Goal: Task Accomplishment & Management: Complete application form

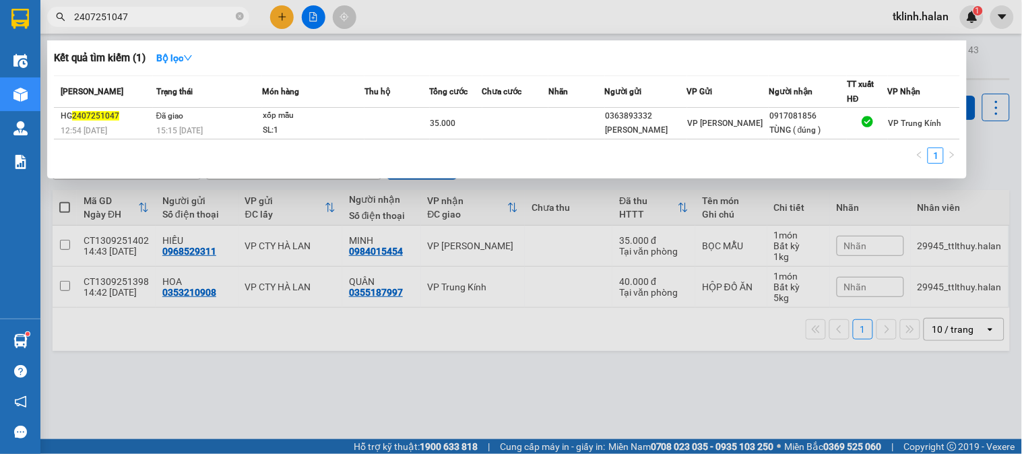
click at [240, 18] on icon "close-circle" at bounding box center [240, 16] width 8 height 8
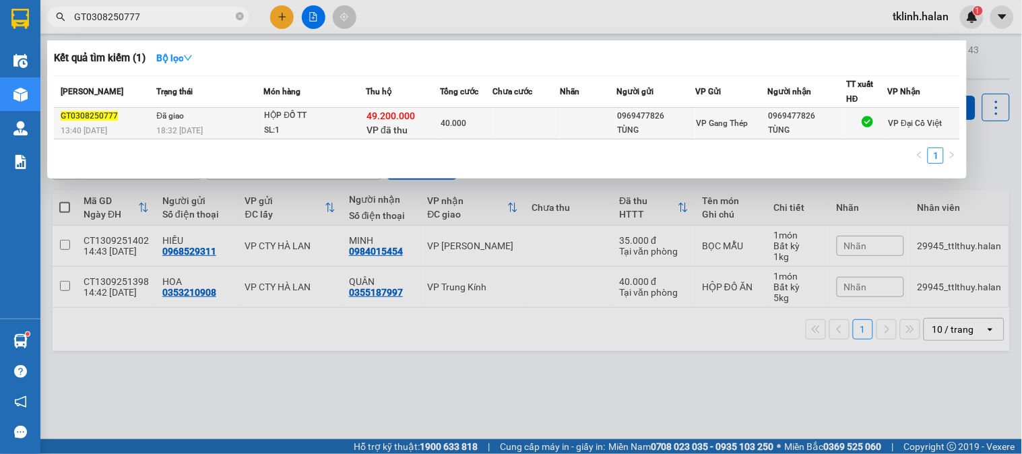
type input "GT0308250777"
click at [504, 129] on td at bounding box center [526, 124] width 67 height 32
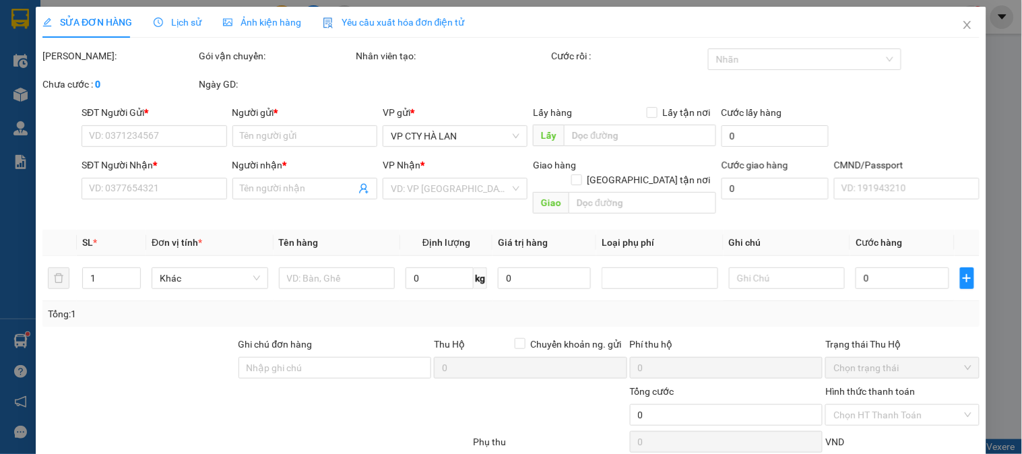
type input "0969477826"
type input "TÙNG"
type input "0969477826"
type input "TÙNG"
type input "KHÁCH NHẬN TIỀN MẶT"
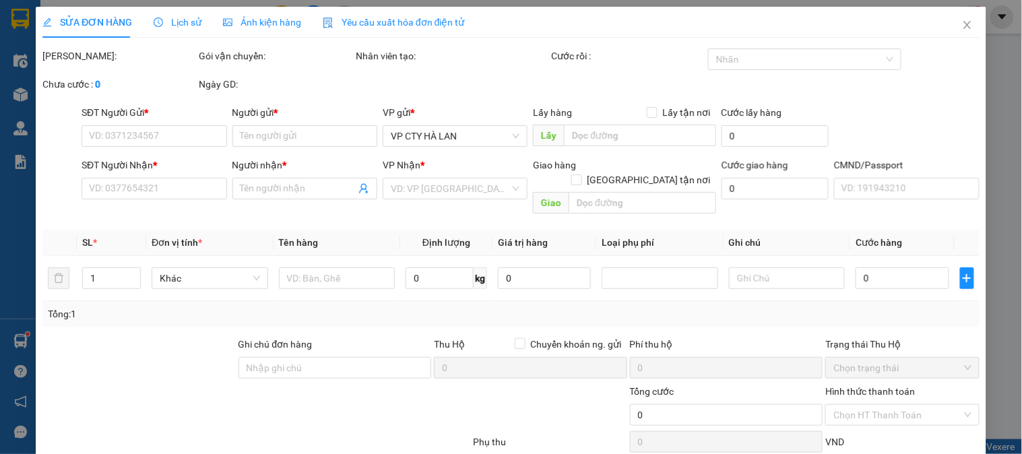
checkbox input "true"
type input "49.200.000"
type input "80.000"
type input "40.000"
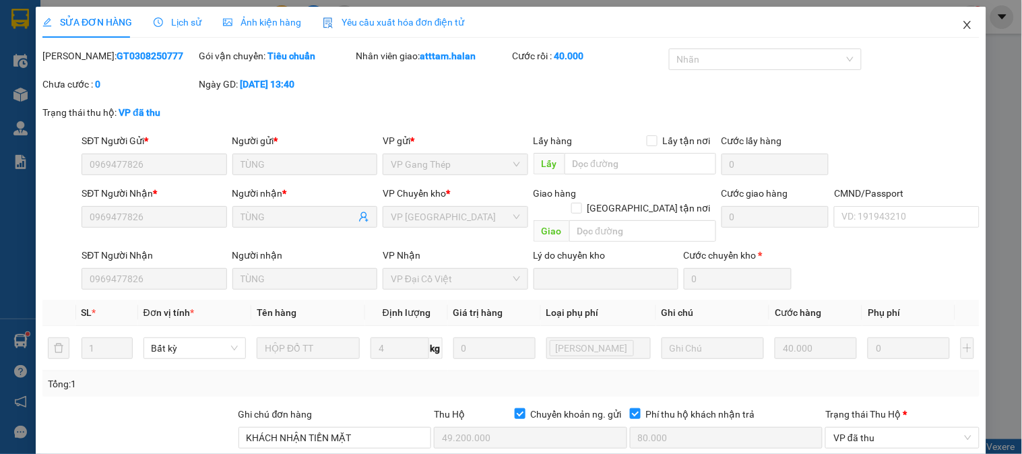
drag, startPoint x: 963, startPoint y: 28, endPoint x: 342, endPoint y: 34, distance: 621.0
click at [956, 28] on span "Close" at bounding box center [967, 26] width 38 height 38
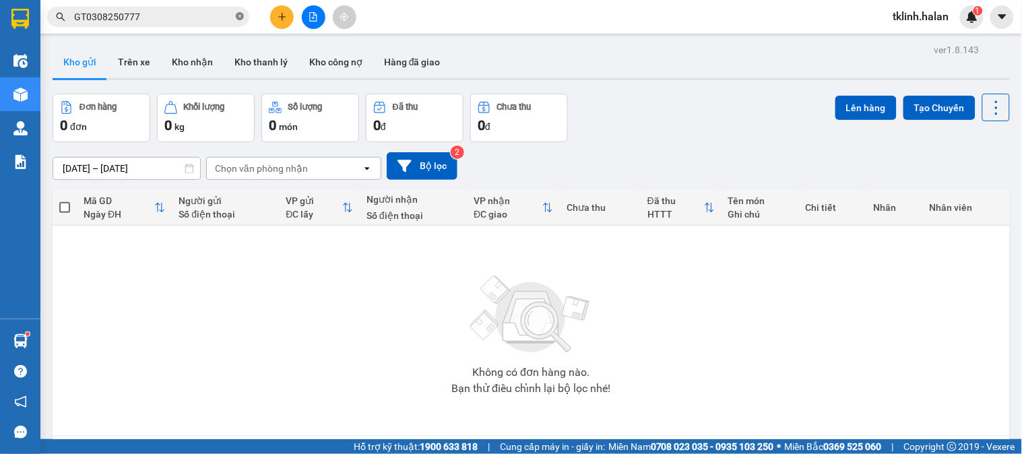
click at [239, 18] on icon "close-circle" at bounding box center [240, 16] width 8 height 8
paste input "NVC0708250640"
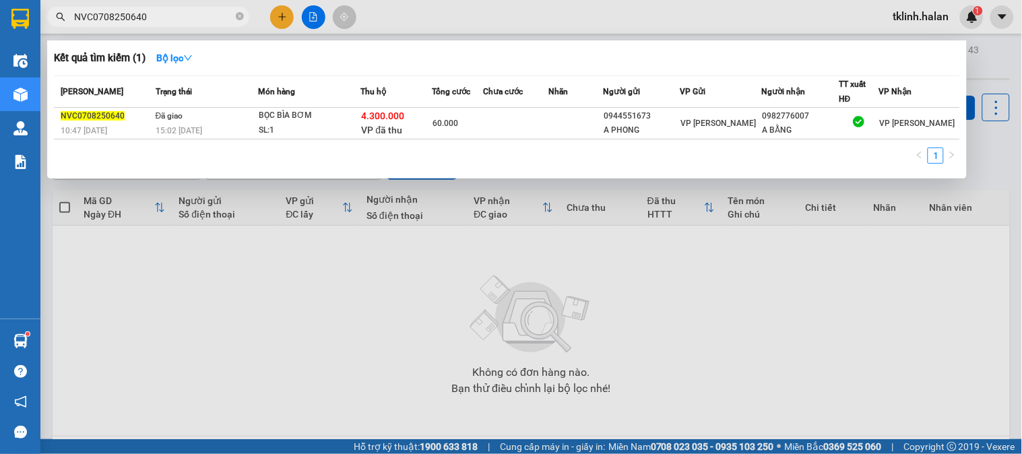
type input "NVC0708250640"
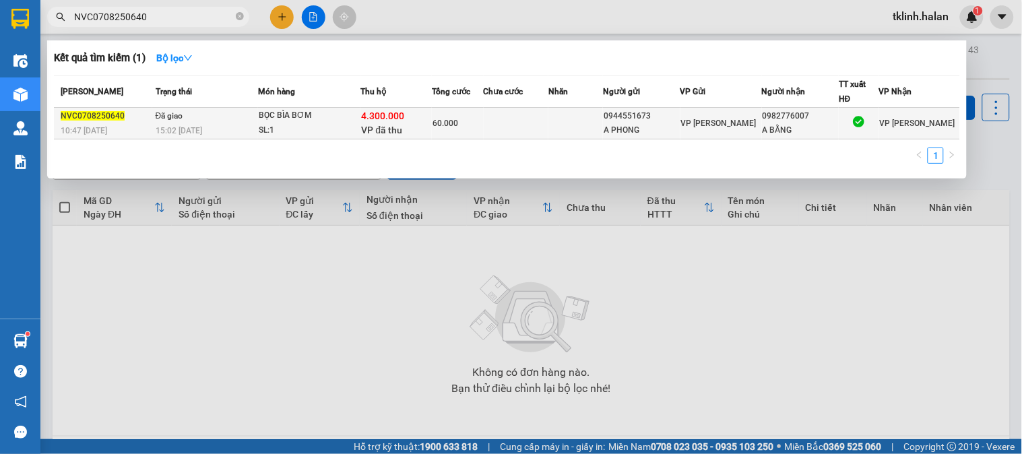
click at [594, 132] on td at bounding box center [575, 124] width 55 height 32
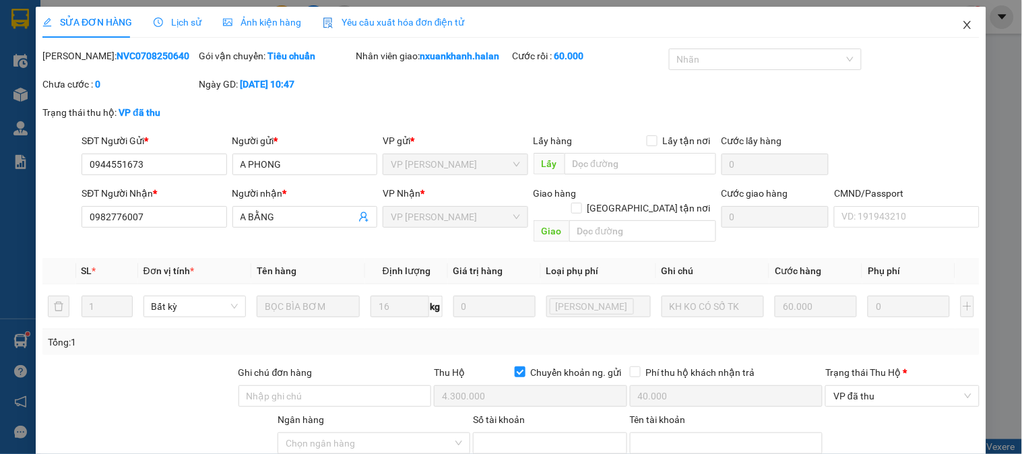
click at [962, 27] on icon "close" at bounding box center [967, 25] width 11 height 11
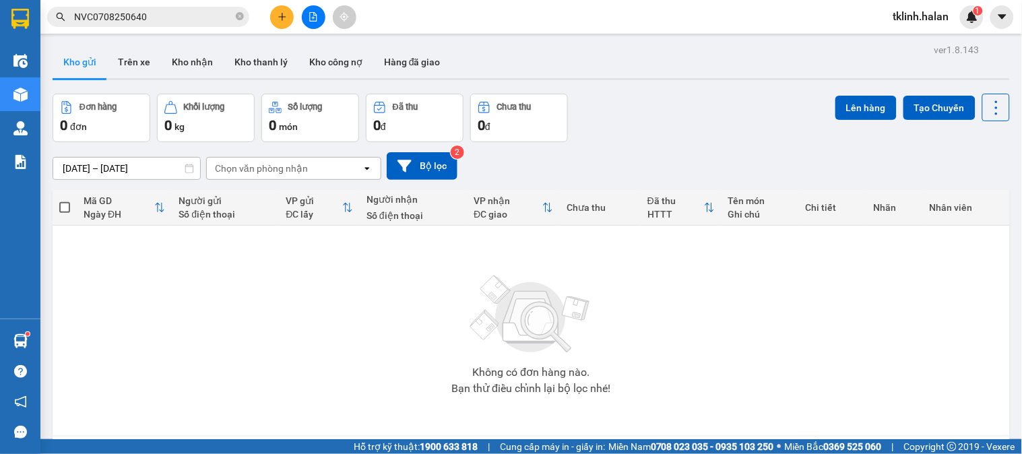
click at [244, 18] on span "NVC0708250640" at bounding box center [148, 17] width 202 height 20
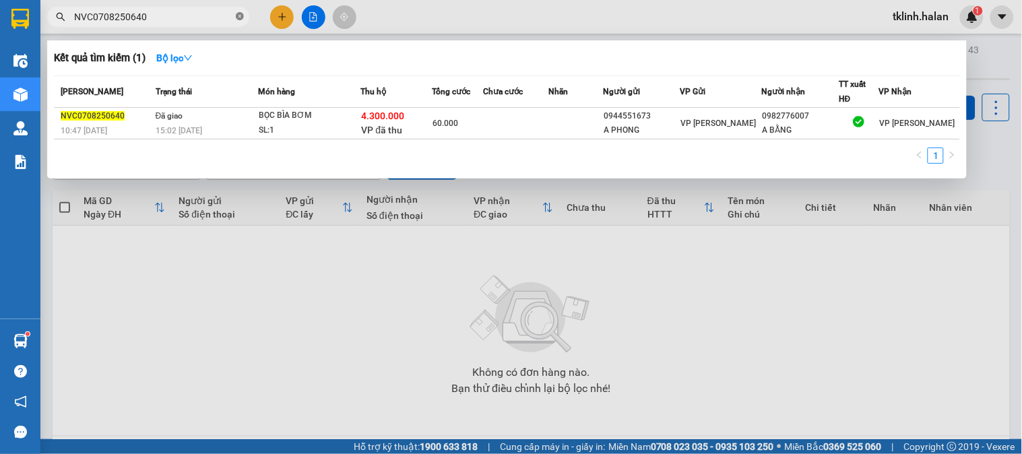
click at [241, 18] on icon "close-circle" at bounding box center [240, 16] width 8 height 8
paste input "GT0908250087"
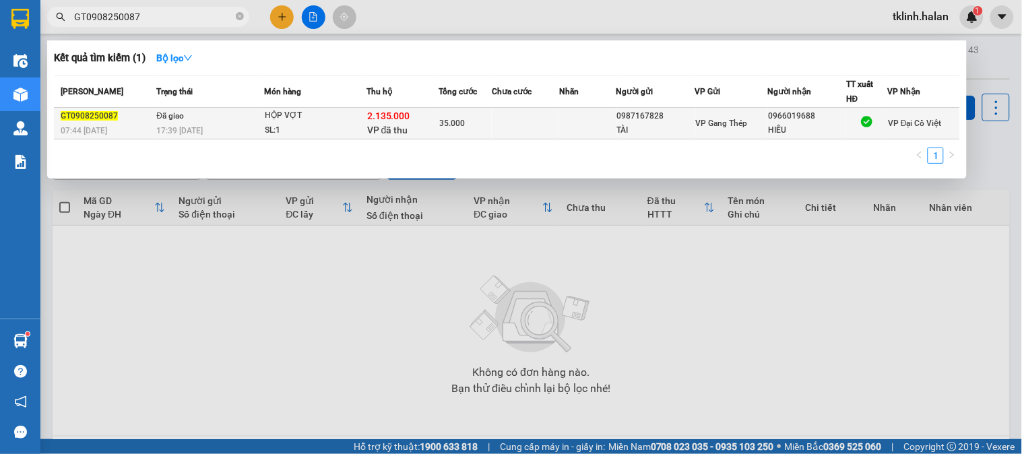
type input "GT0908250087"
click at [473, 119] on div "35.000" at bounding box center [466, 123] width 52 height 15
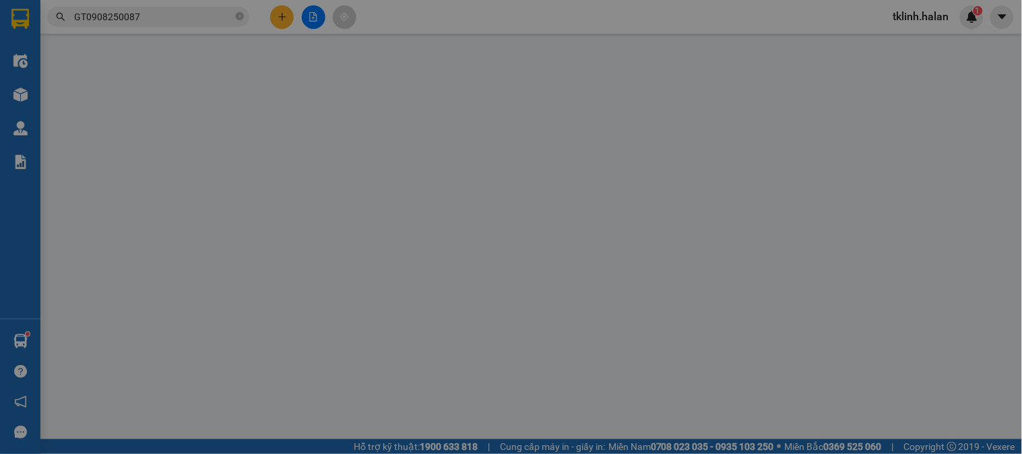
type input "0987167828"
type input "TÀI"
type input "0966019688"
type input "HIẾU"
type input "KHÁCH NHẬN TM"
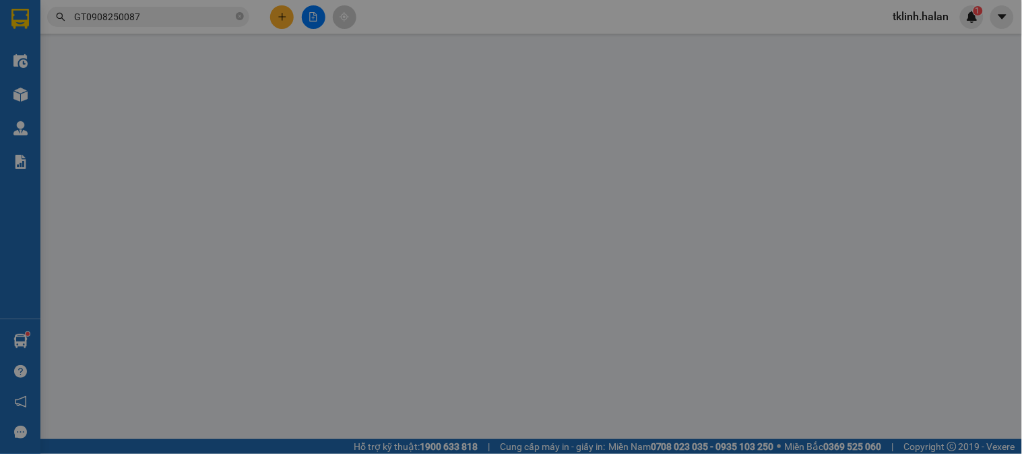
checkbox input "true"
type input "2.135.000"
type input "40.000"
type input "35.000"
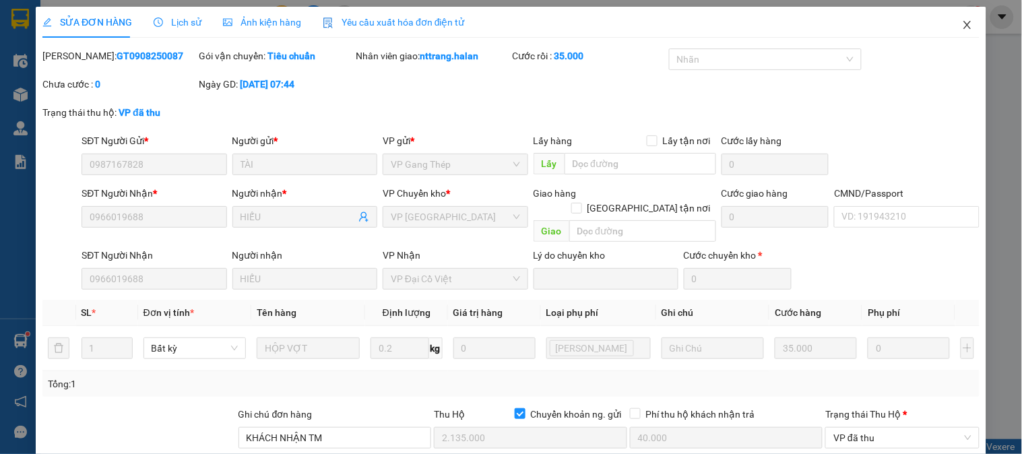
click at [962, 25] on icon "close" at bounding box center [967, 25] width 11 height 11
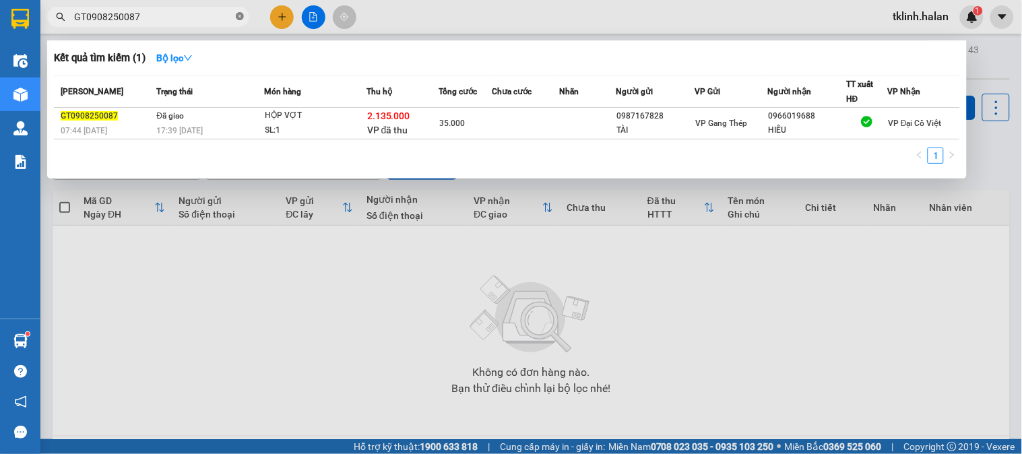
click at [243, 18] on icon "close-circle" at bounding box center [240, 16] width 8 height 8
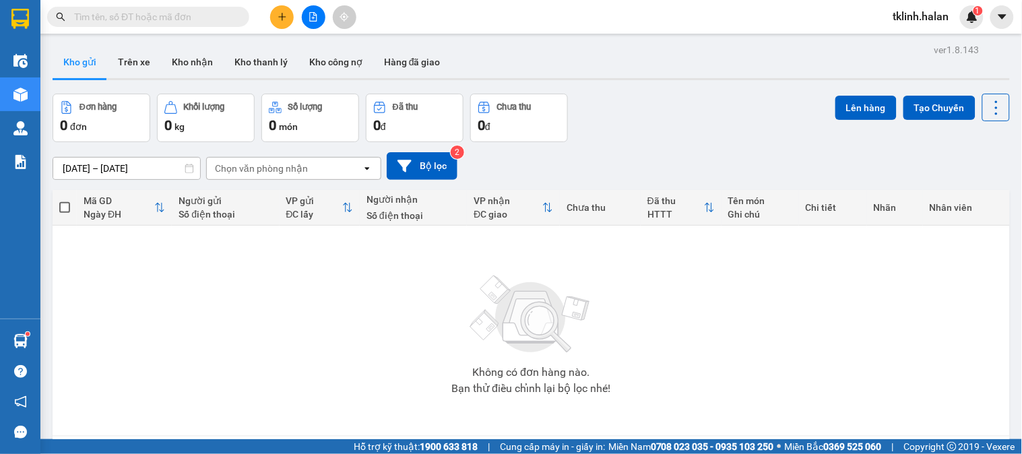
paste input "NVC0908250798"
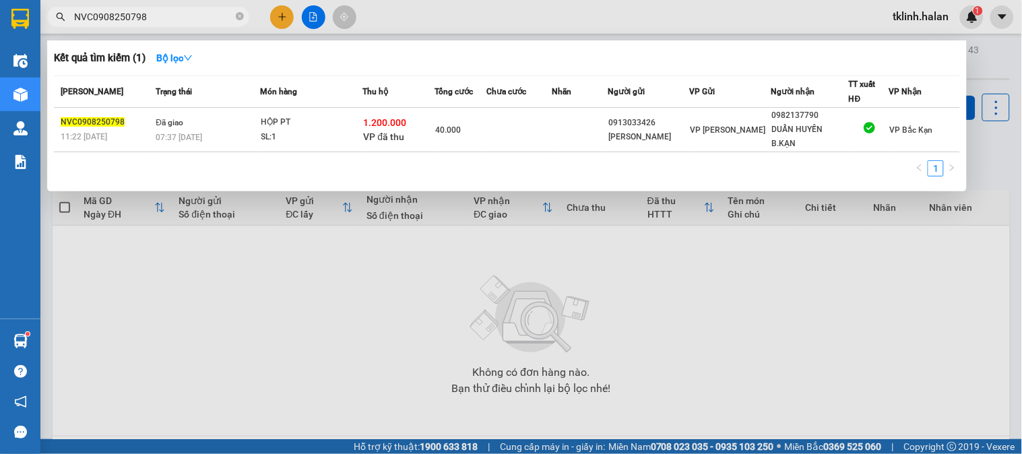
type input "NVC0908250798"
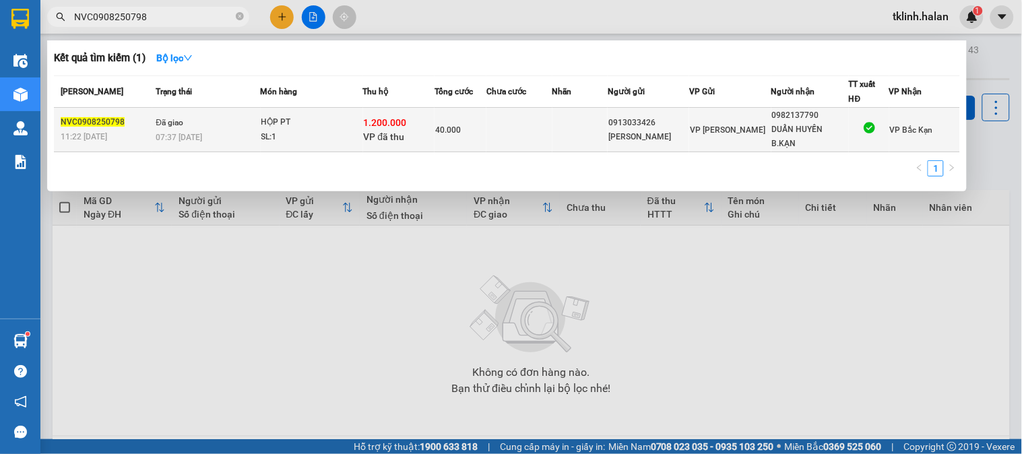
click at [517, 123] on td at bounding box center [518, 130] width 65 height 44
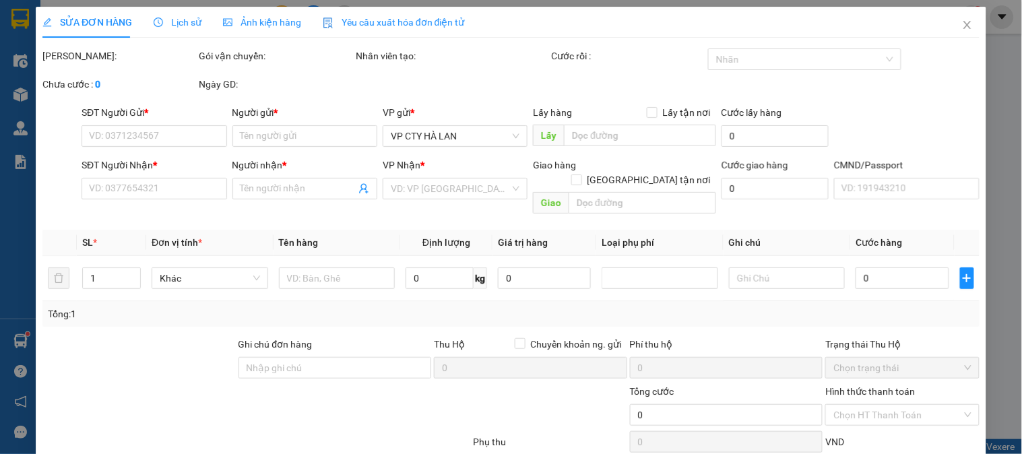
type input "0913033426"
type input "[PERSON_NAME]"
type input "0982137790"
type input "DUẨN HUYỀN B.KẠN"
checkbox input "true"
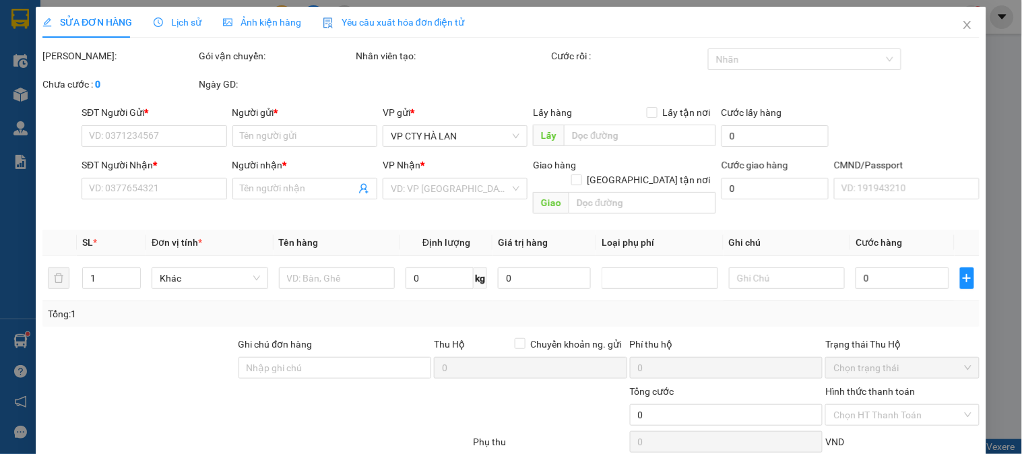
type input "1.200.000"
type input "30.000"
type input "40.000"
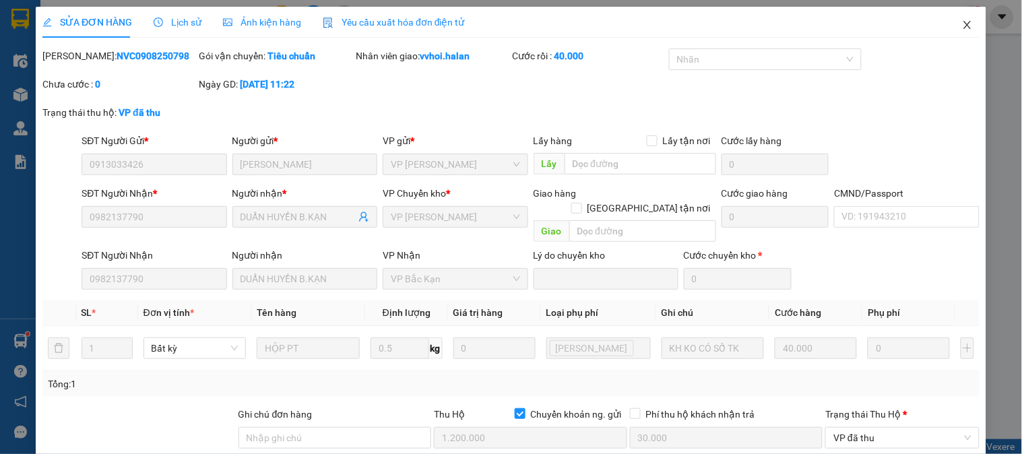
click at [962, 21] on icon "close" at bounding box center [967, 25] width 11 height 11
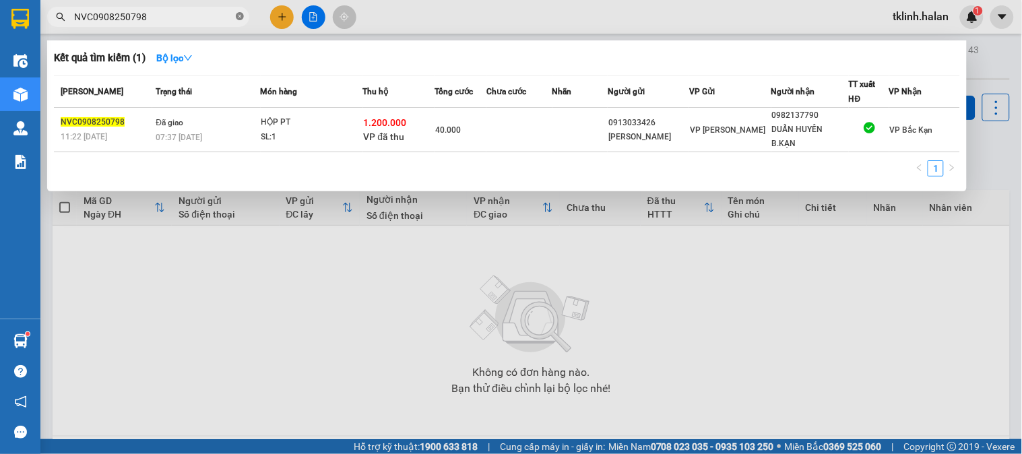
click at [239, 17] on icon "close-circle" at bounding box center [240, 16] width 8 height 8
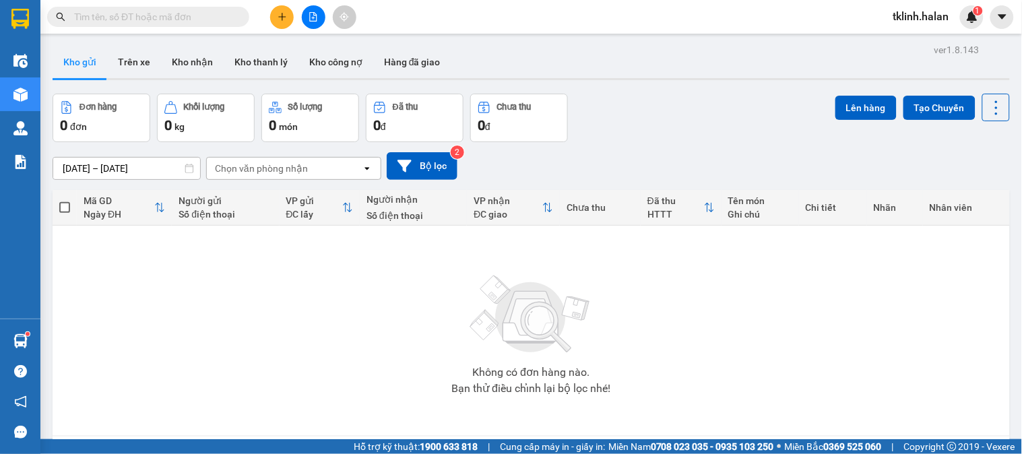
paste input "NVC1608251915"
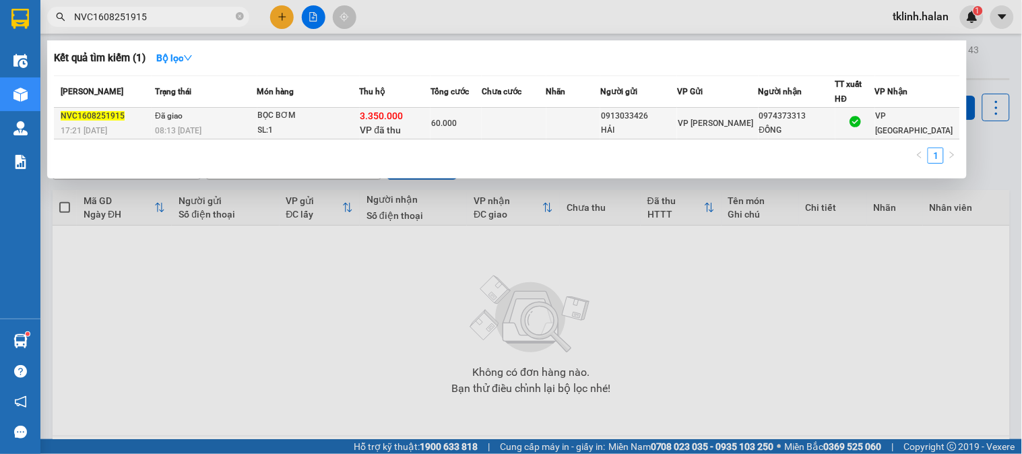
type input "NVC1608251915"
click at [496, 113] on td at bounding box center [514, 124] width 64 height 32
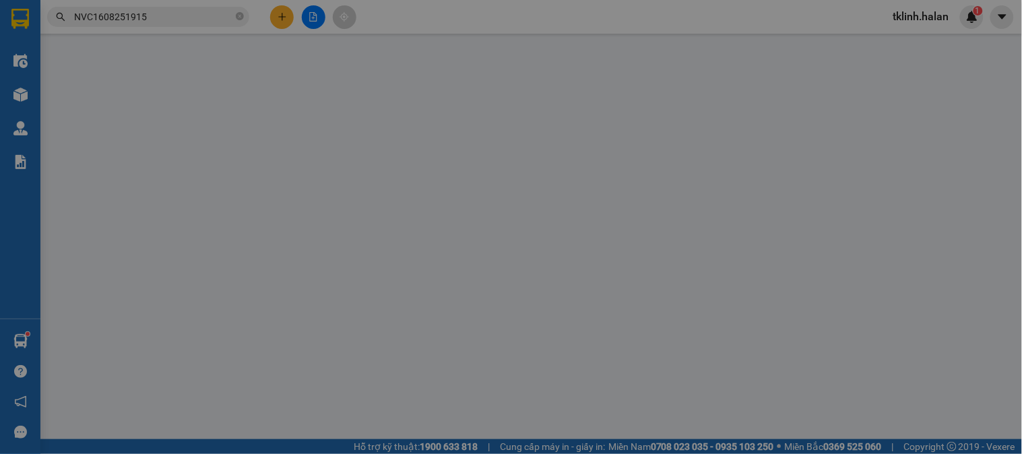
type input "0913033426"
type input "HẢI"
type input "0974373313"
type input "ĐỒNG"
checkbox input "true"
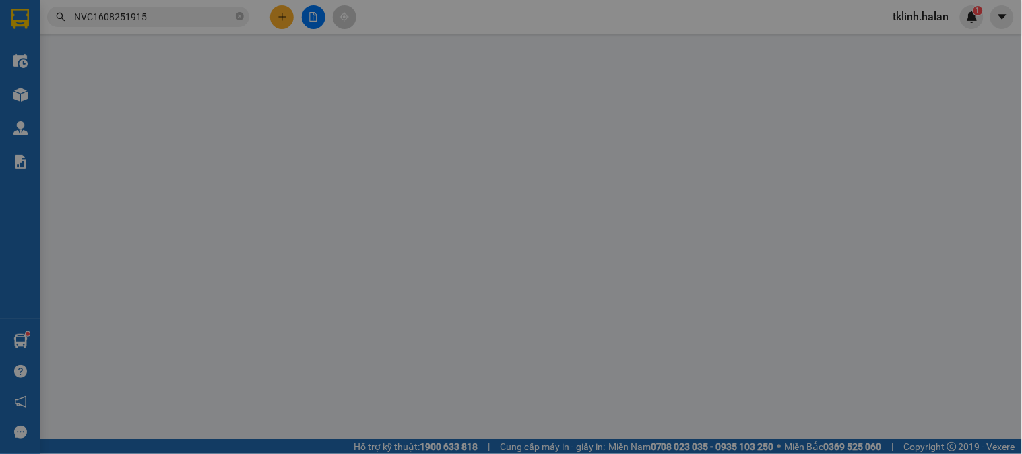
type input "3.350.000"
type input "40.000"
type input "60.000"
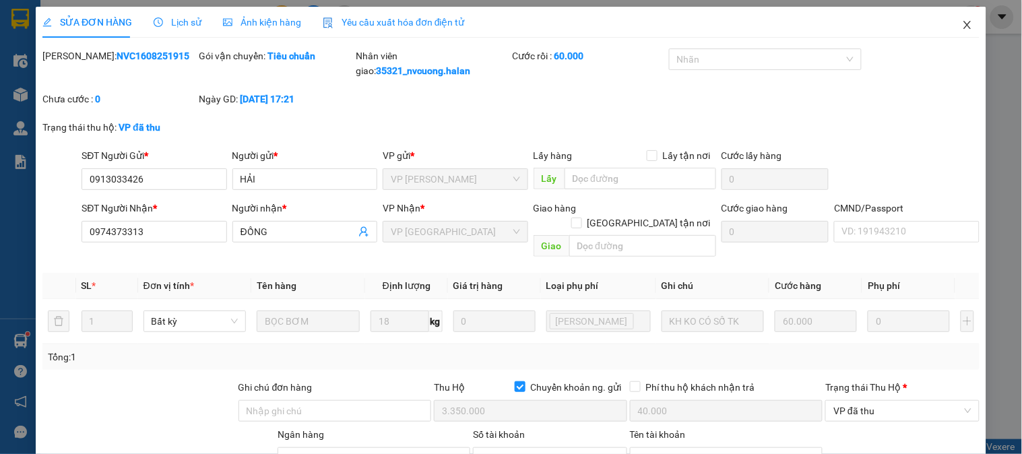
drag, startPoint x: 955, startPoint y: 26, endPoint x: 810, endPoint y: 38, distance: 146.0
click at [962, 25] on icon "close" at bounding box center [967, 25] width 11 height 11
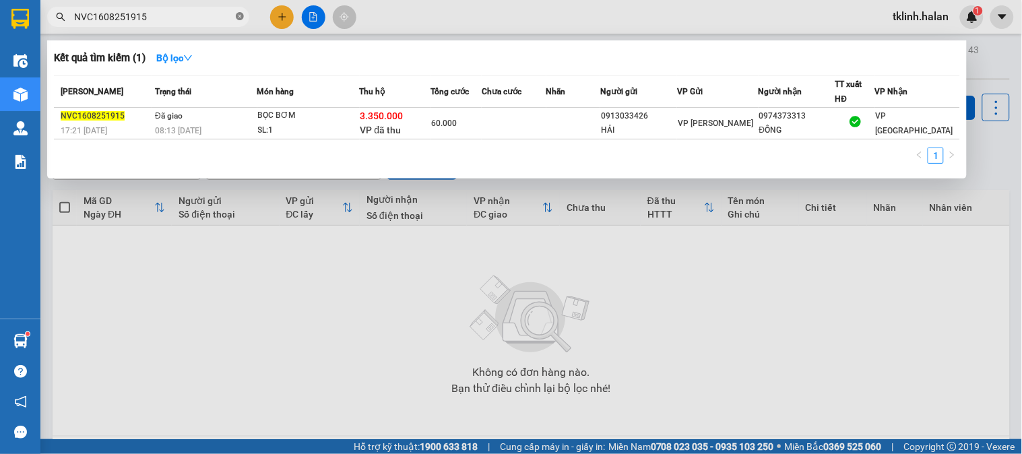
click at [240, 20] on icon "close-circle" at bounding box center [240, 16] width 8 height 8
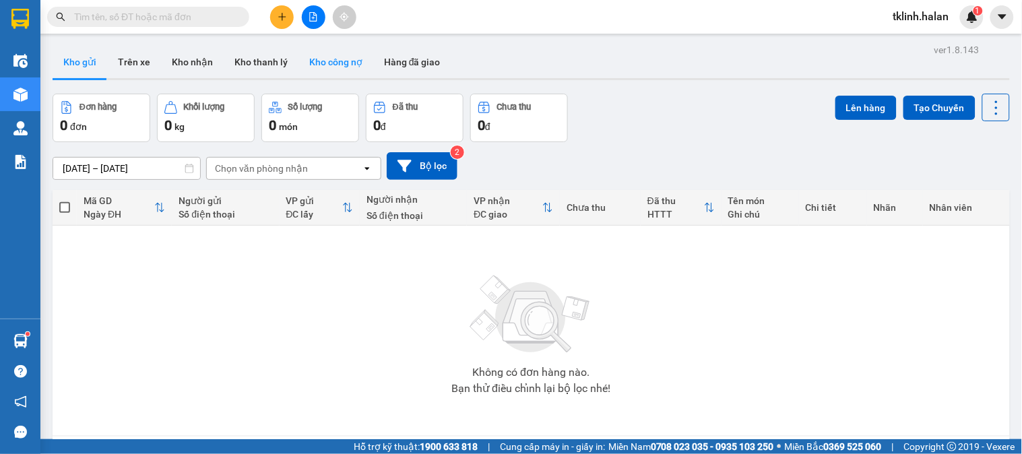
paste input "GT1708250800"
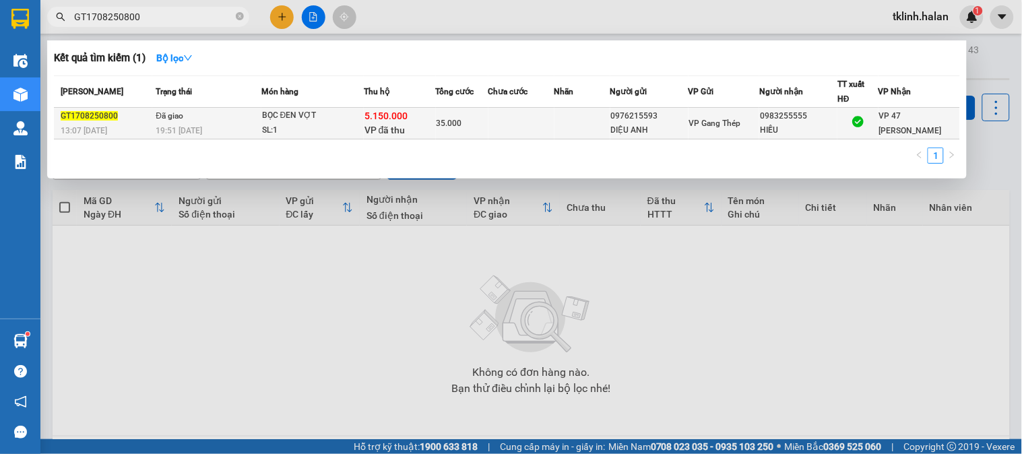
type input "GT1708250800"
click at [502, 125] on td at bounding box center [521, 124] width 66 height 32
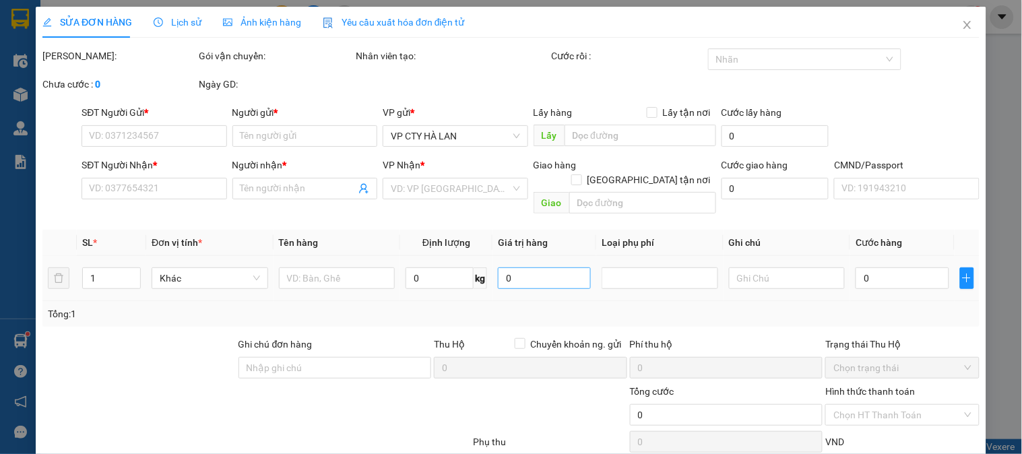
type input "0976215593"
type input "DIỆU ANH"
type input "0983255555"
type input "HIẾU"
type input "KHÁCH NHẬN TIỀN MẶT"
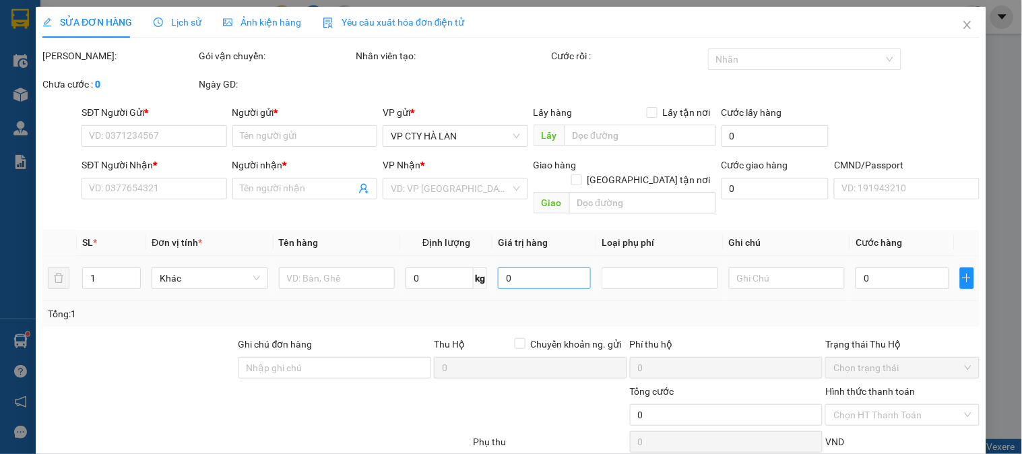
checkbox input "true"
type input "5.150.000"
type input "60.000"
type input "35.000"
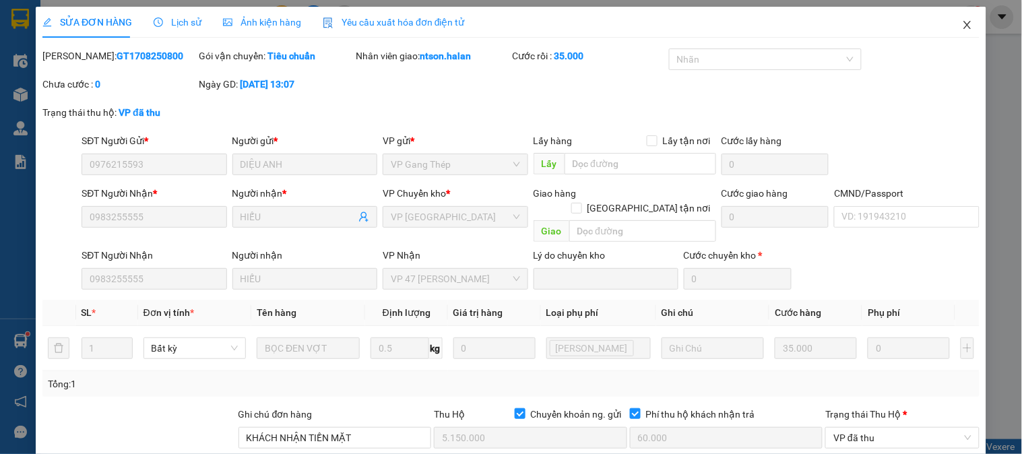
click at [962, 27] on span "Close" at bounding box center [967, 26] width 38 height 38
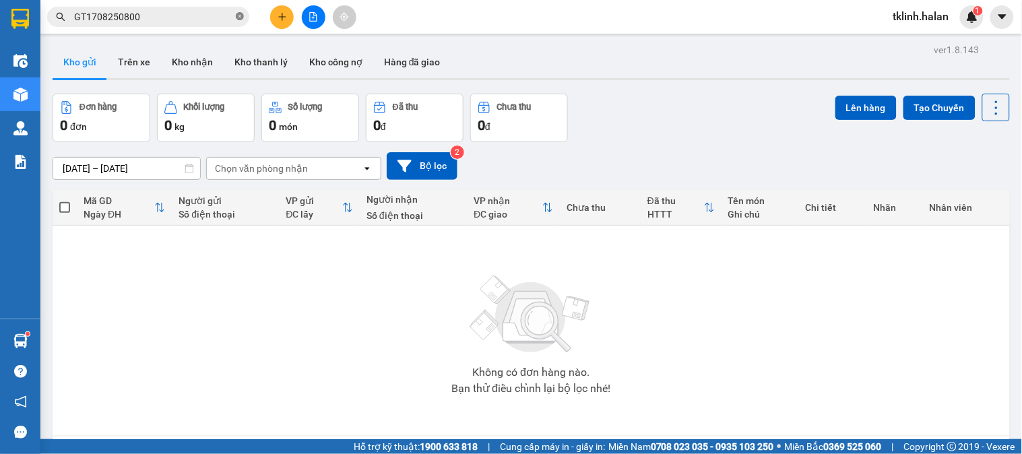
click at [237, 15] on icon "close-circle" at bounding box center [240, 16] width 8 height 8
paste input "NVC1708251152"
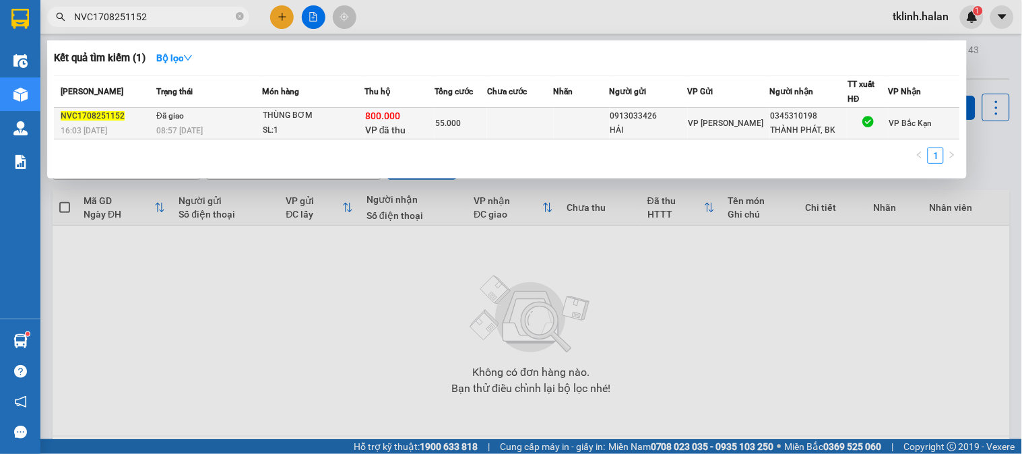
type input "NVC1708251152"
click at [546, 119] on td at bounding box center [520, 124] width 66 height 32
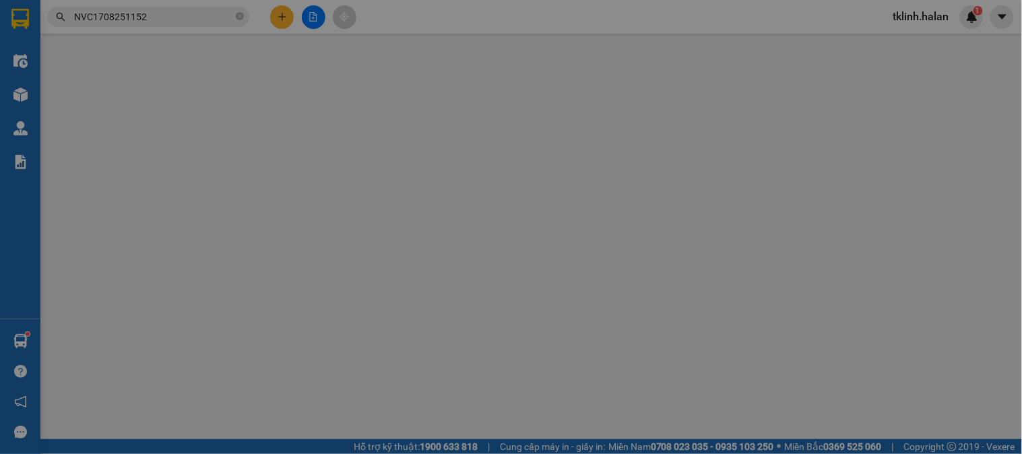
type input "0913033426"
type input "HẢI"
type input "0345310198"
type input "THÀNH PHÁT, BK"
checkbox input "true"
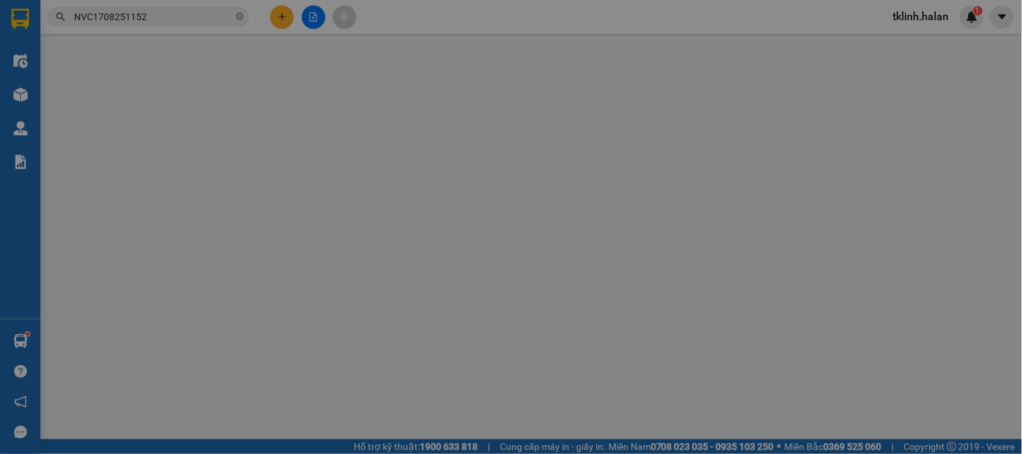
type input "800.000"
type input "30.000"
type input "55.000"
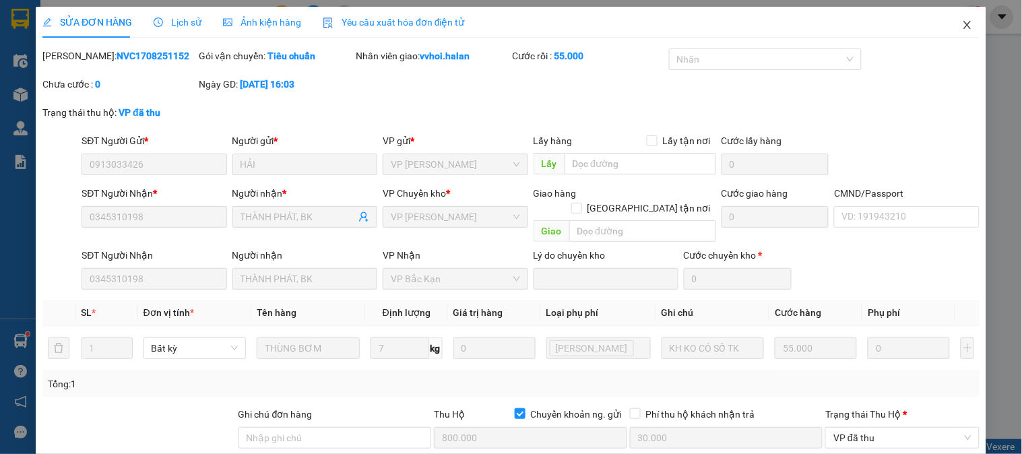
click at [962, 24] on icon "close" at bounding box center [967, 25] width 11 height 11
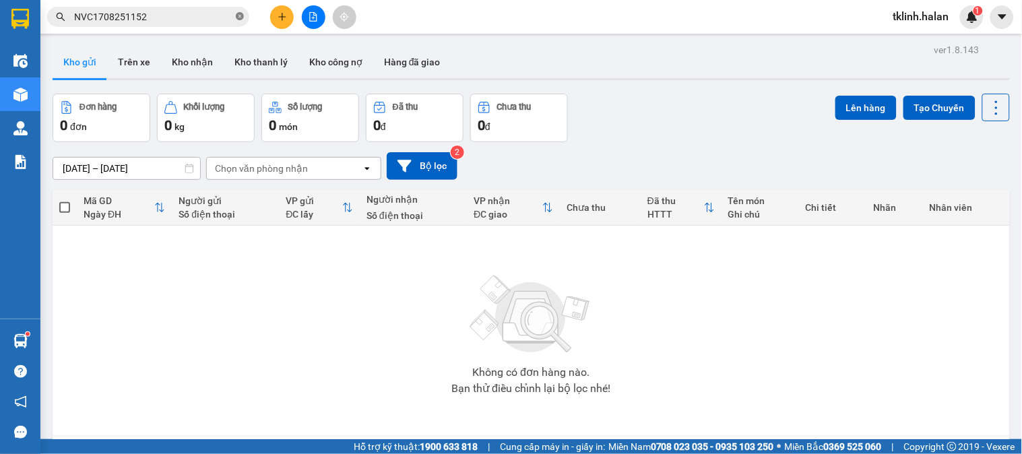
click at [240, 19] on icon "close-circle" at bounding box center [240, 16] width 8 height 8
paste input "NVC2308250717"
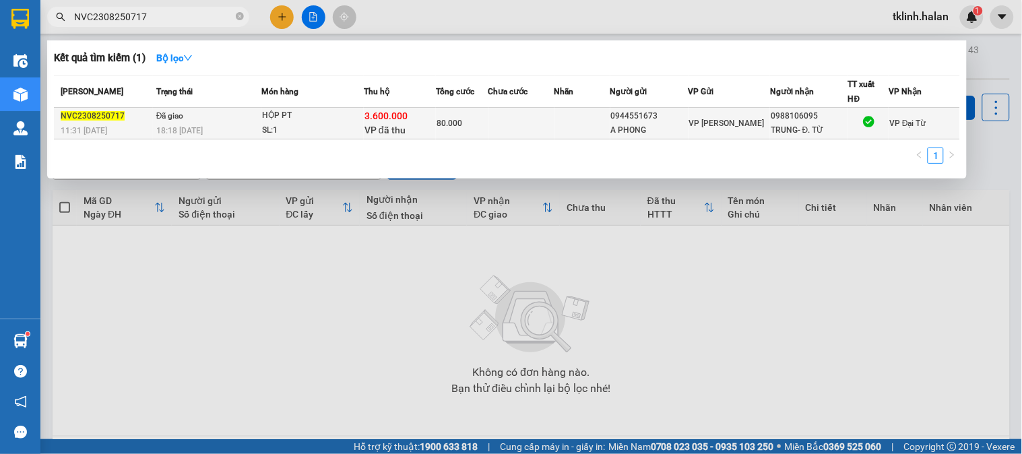
type input "NVC2308250717"
click at [492, 120] on td at bounding box center [521, 124] width 66 height 32
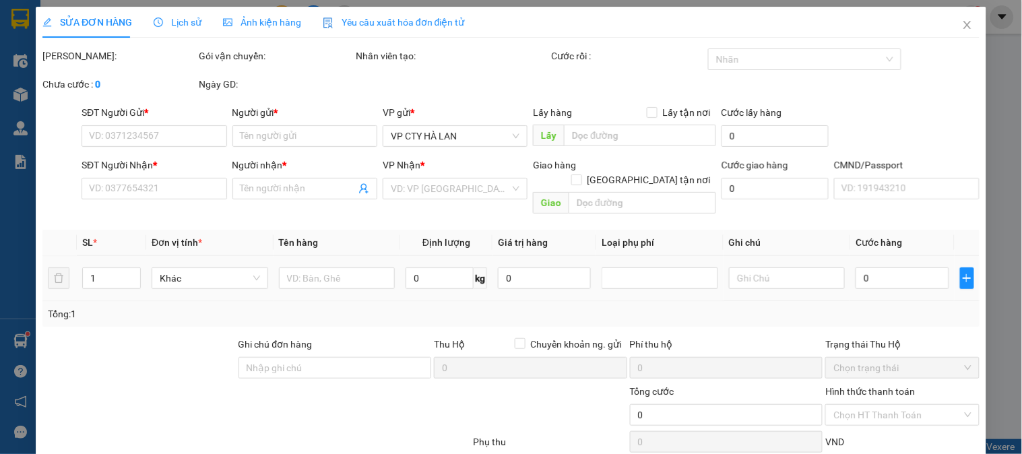
type input "0944551673"
type input "A PHONG"
type input "0988106095"
type input "TRUNG- Đ. TỪ"
checkbox input "true"
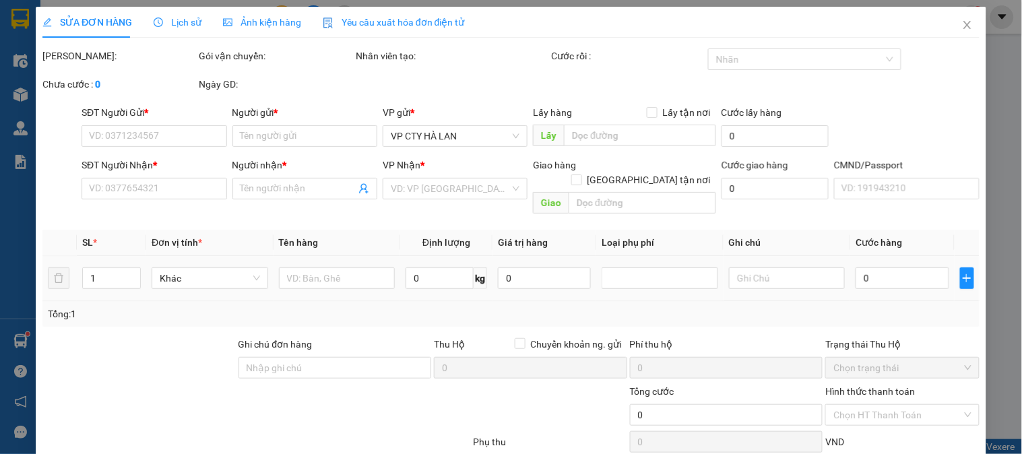
type input "3.600.000"
type input "40.000"
type input "80.000"
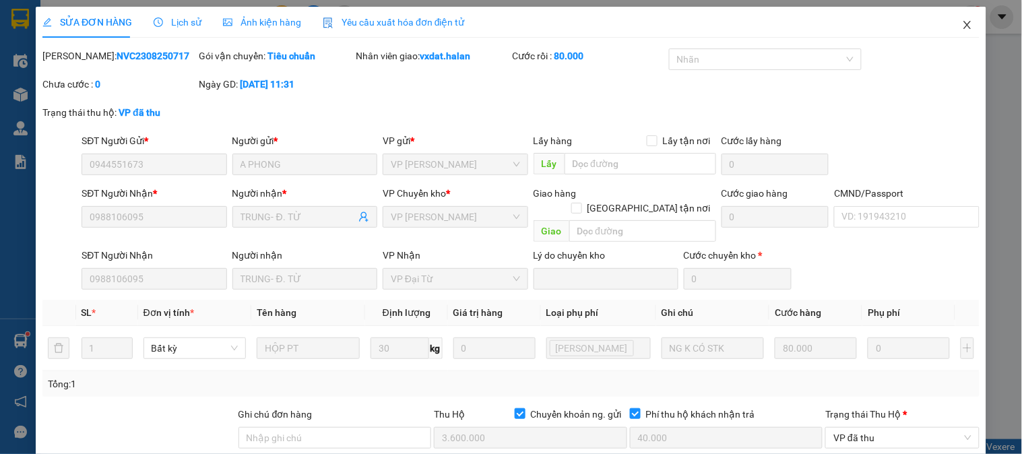
click at [963, 25] on icon "close" at bounding box center [966, 25] width 7 height 8
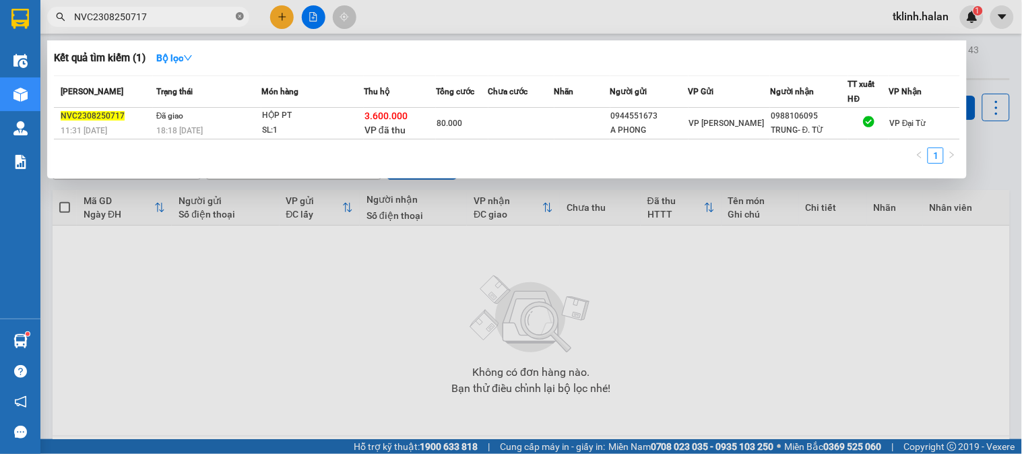
click at [241, 21] on span at bounding box center [240, 17] width 8 height 13
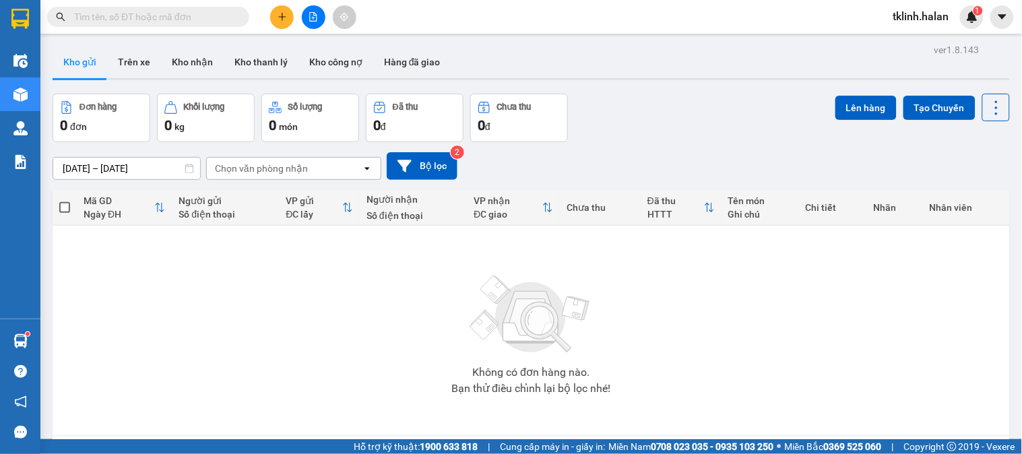
paste input "GT2208250333"
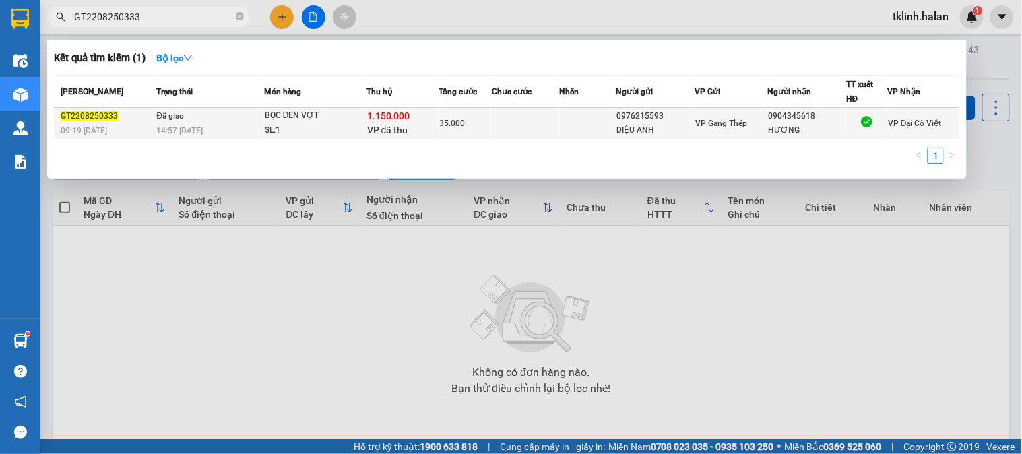
type input "GT2208250333"
click at [467, 121] on div "35.000" at bounding box center [466, 123] width 52 height 15
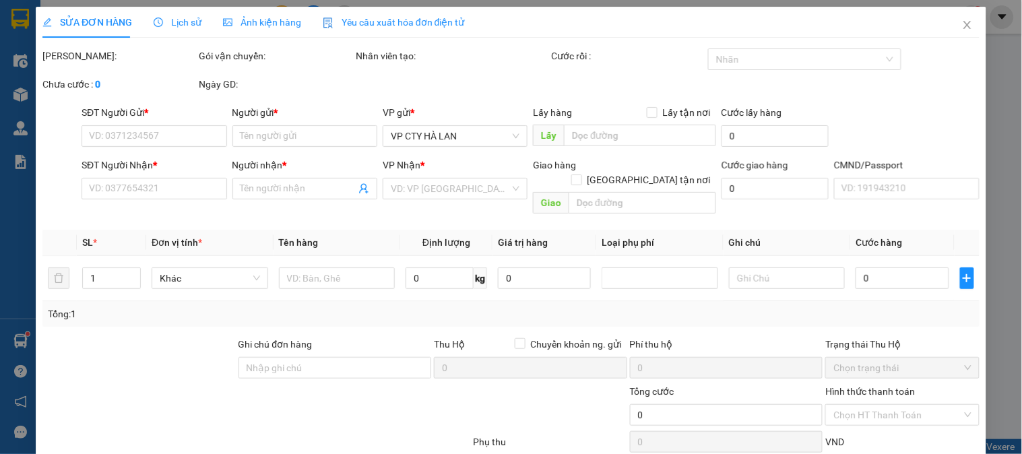
type input "0976215593"
type input "DIỆU ANH"
type input "0904345618"
type input "HƯƠNG"
type input "KHÁCH NHẬN TM"
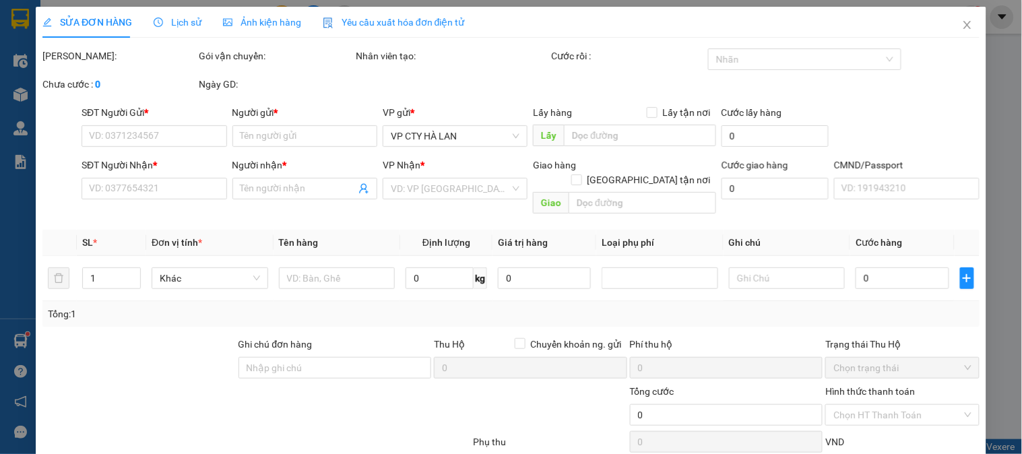
checkbox input "true"
type input "1.150.000"
type input "30.000"
type input "35.000"
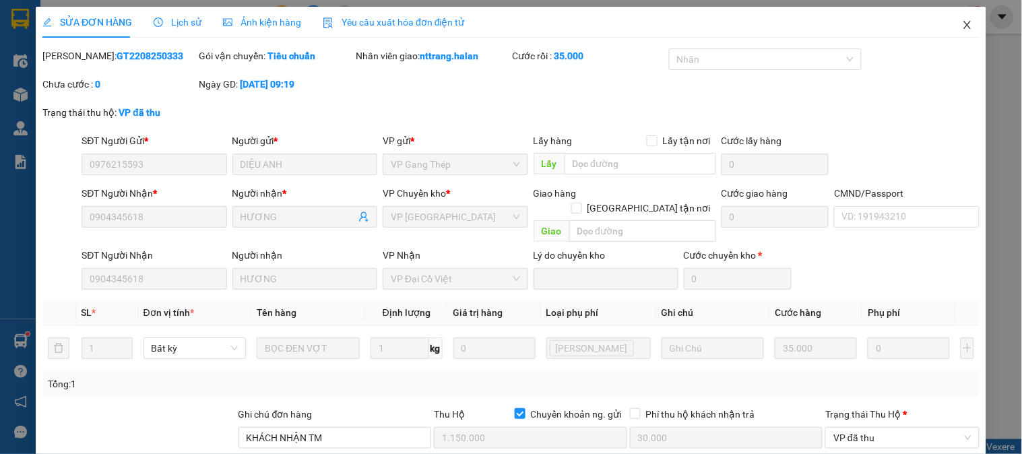
click at [962, 24] on icon "close" at bounding box center [967, 25] width 11 height 11
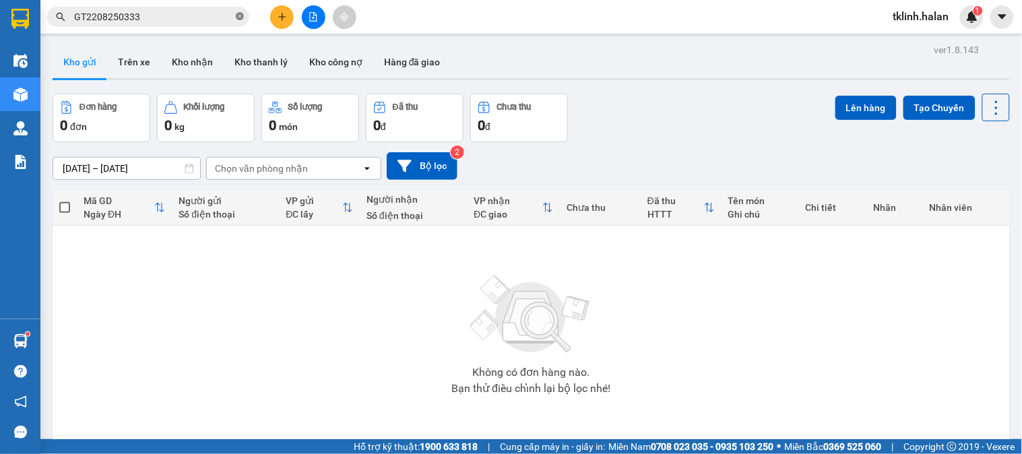
click at [238, 18] on icon "close-circle" at bounding box center [240, 16] width 8 height 8
paste input "NVC2408251034"
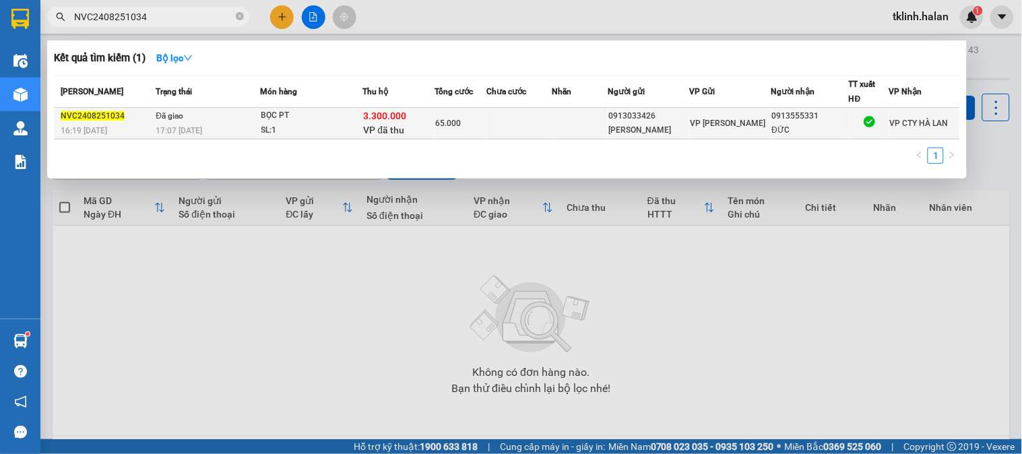
type input "NVC2408251034"
click at [496, 131] on td at bounding box center [518, 124] width 65 height 32
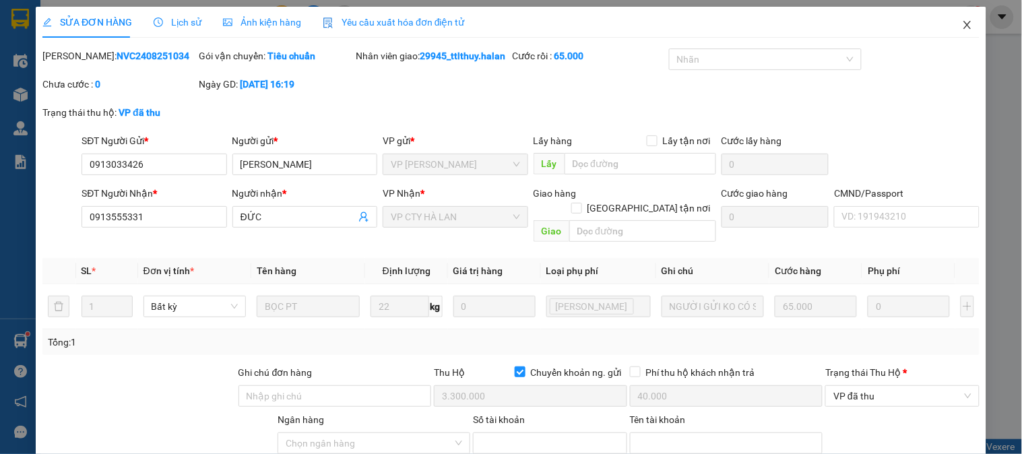
click at [950, 22] on span "Close" at bounding box center [967, 26] width 38 height 38
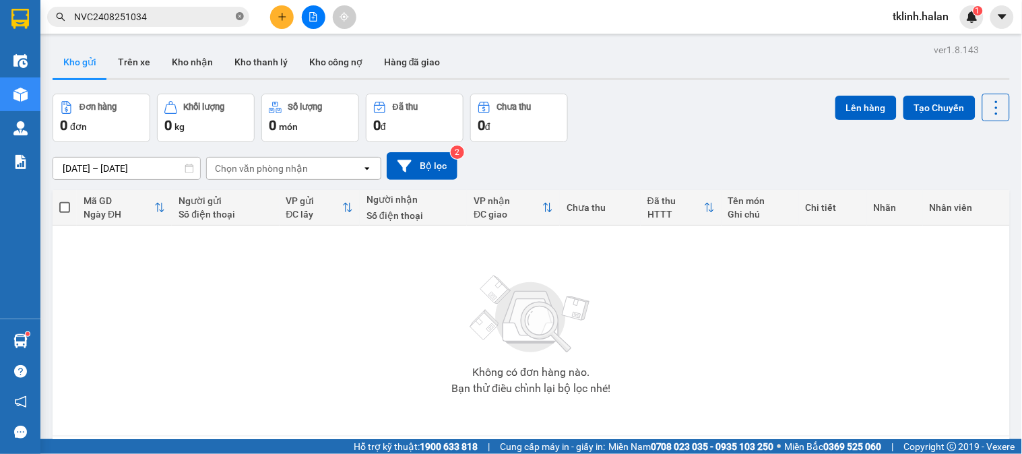
click at [240, 20] on icon "close-circle" at bounding box center [240, 16] width 8 height 8
paste input "GT2708250159"
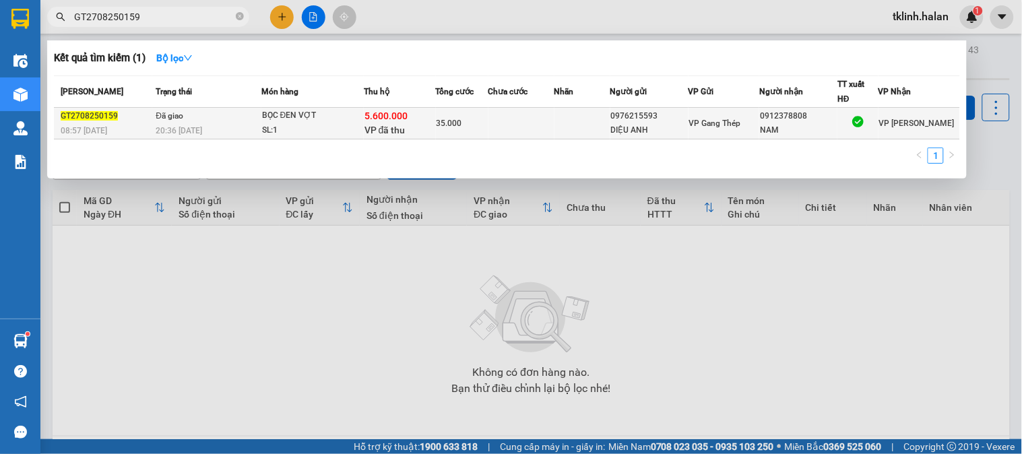
type input "GT2708250159"
click at [496, 127] on td at bounding box center [521, 124] width 66 height 32
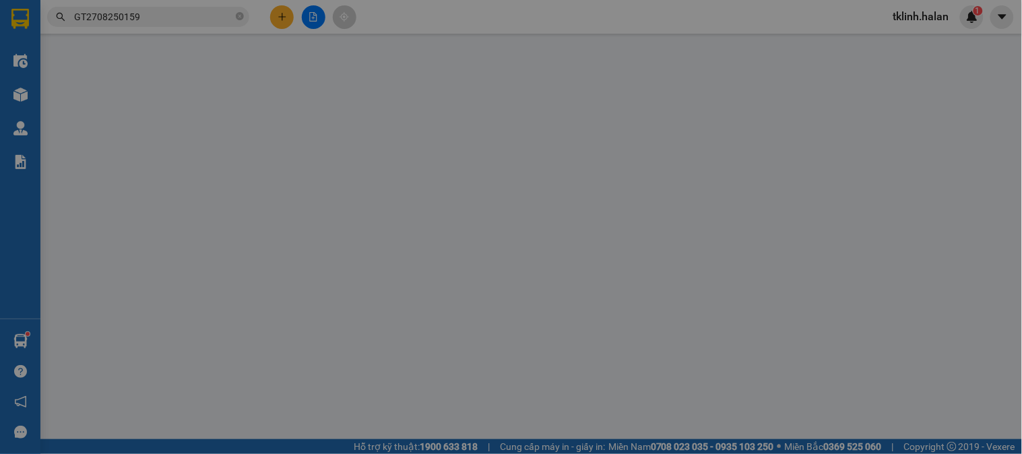
type input "0976215593"
type input "DIỆU ANH"
type input "0912378808"
type input "NAM"
type input "KHÁCH NHẬN TIỀN MẶT"
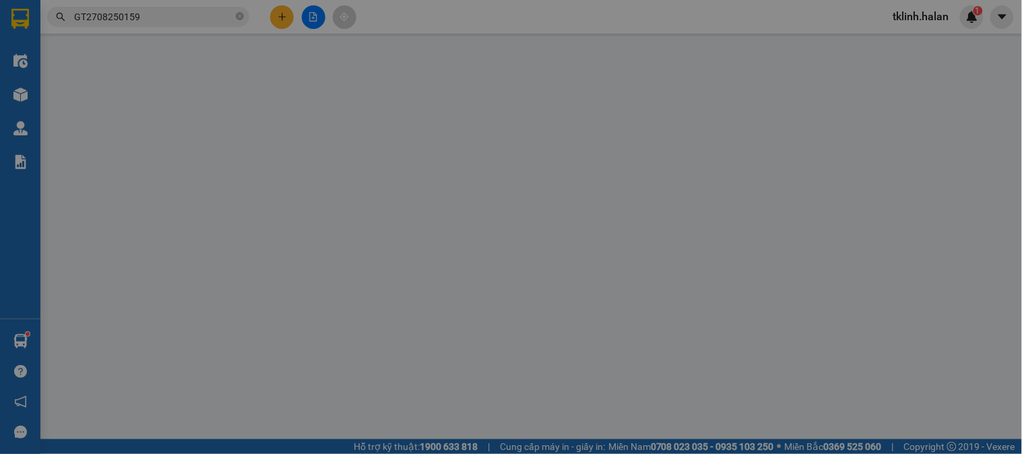
checkbox input "true"
type input "5.600.000"
type input "60.000"
type input "35.000"
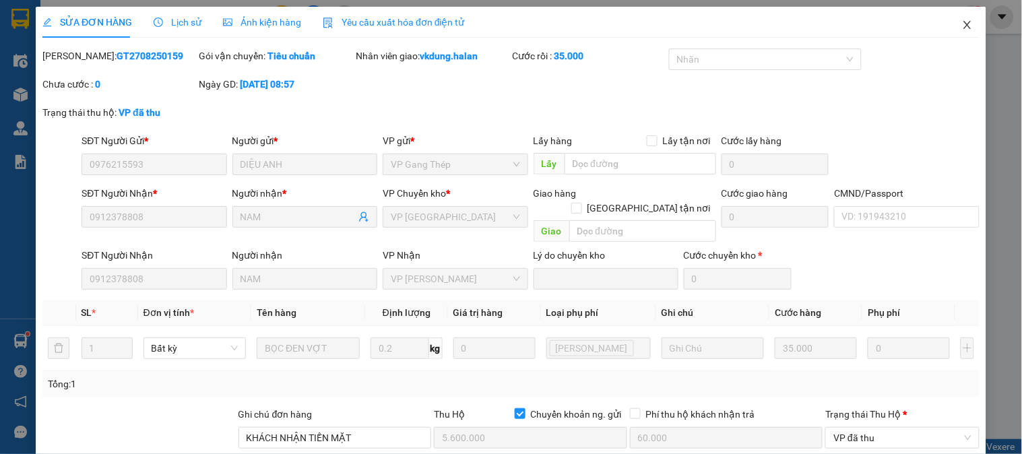
drag, startPoint x: 961, startPoint y: 23, endPoint x: 827, endPoint y: 38, distance: 134.9
click at [962, 22] on icon "close" at bounding box center [967, 25] width 11 height 11
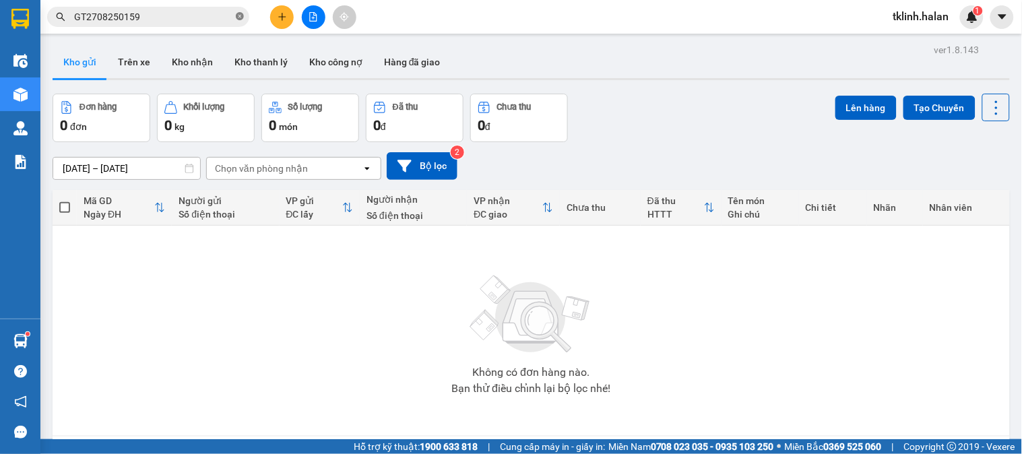
click at [240, 13] on icon "close-circle" at bounding box center [240, 16] width 8 height 8
paste input "GT2908250100"
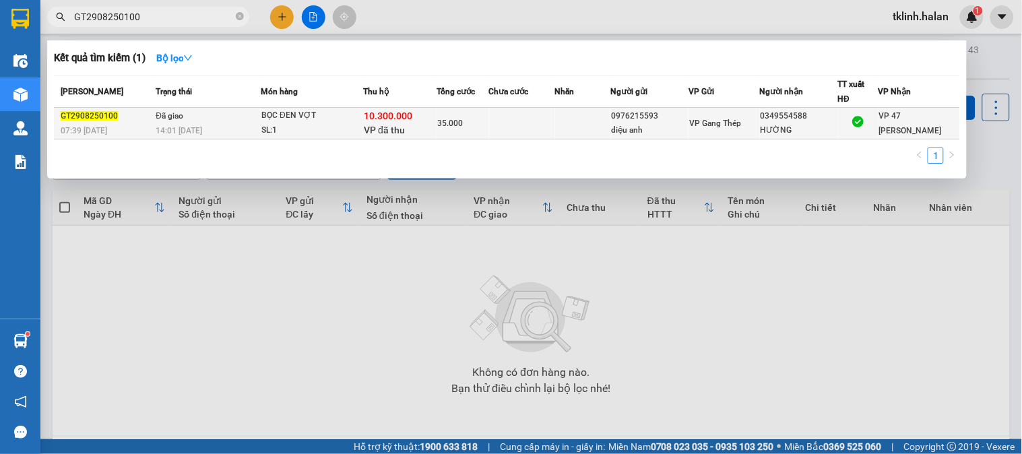
type input "GT2908250100"
click at [502, 125] on td at bounding box center [522, 124] width 66 height 32
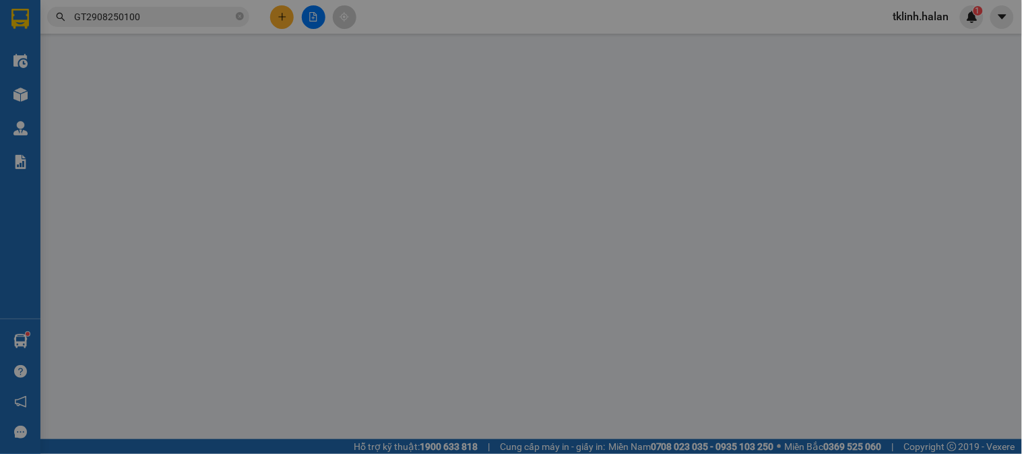
type input "0976215593"
type input "diệu anh"
type input "0349554588"
type input "HƯỜNG"
type input "KHÁCH NHẬN TIỀN MẶT"
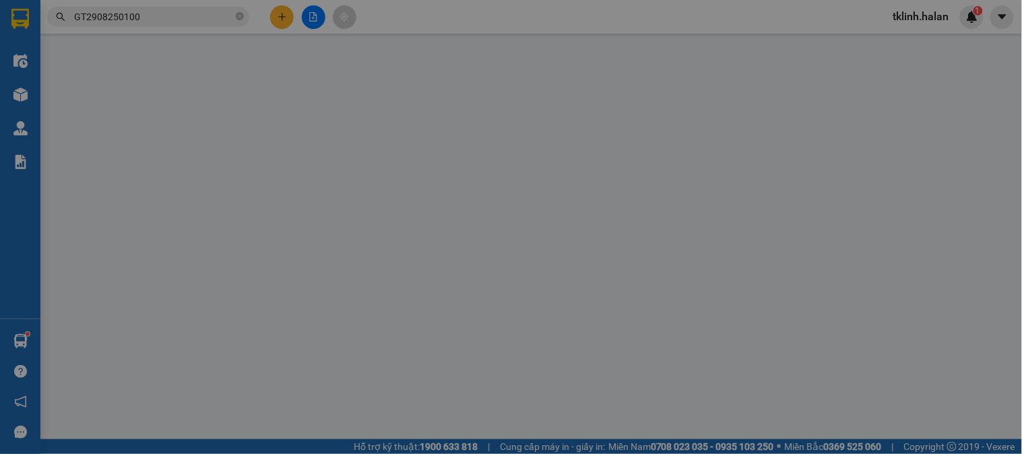
checkbox input "true"
type input "10.300.000"
type input "80.000"
type input "35.000"
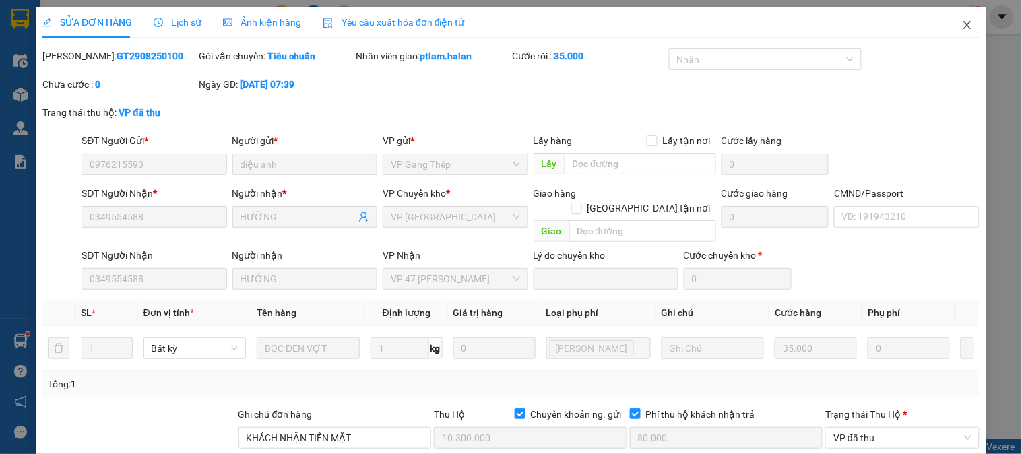
click at [962, 28] on icon "close" at bounding box center [967, 25] width 11 height 11
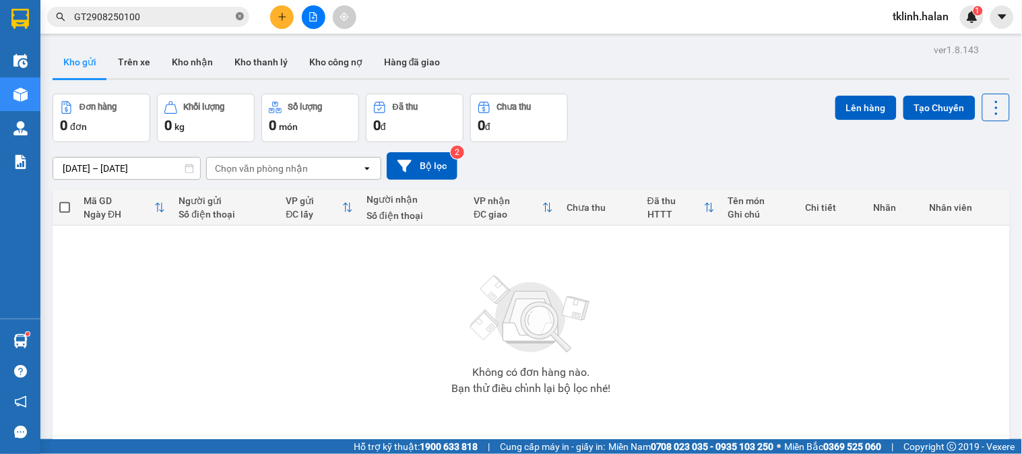
click at [241, 17] on icon "close-circle" at bounding box center [240, 16] width 8 height 8
paste input "NVC2808252142"
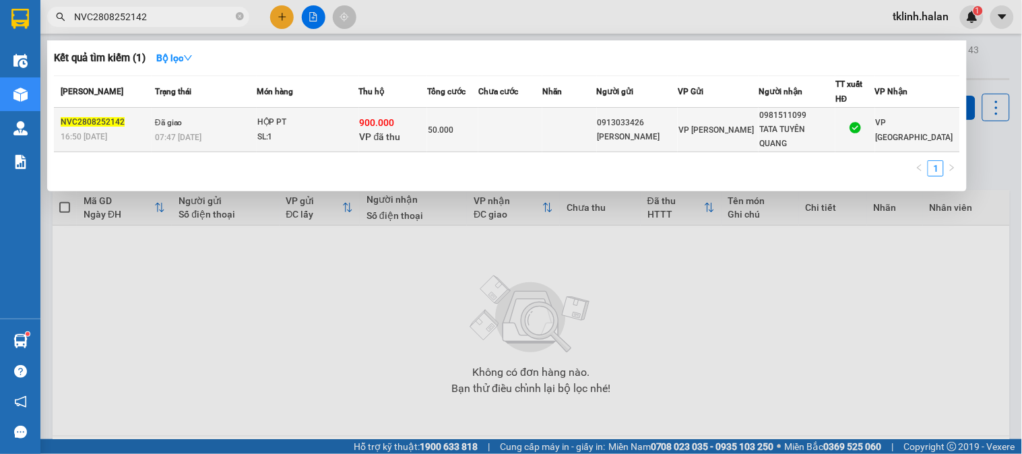
type input "NVC2808252142"
click at [506, 129] on td at bounding box center [510, 130] width 64 height 44
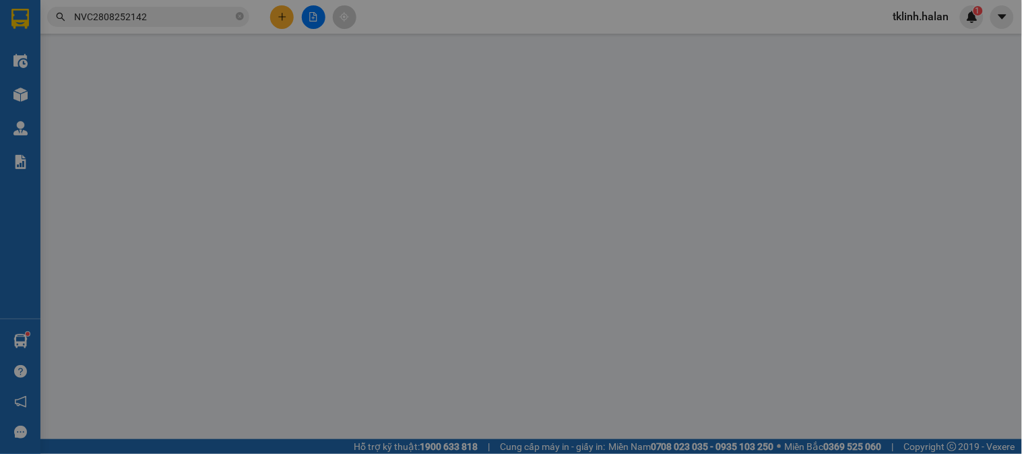
type input "0913033426"
type input "[PERSON_NAME]"
type input "0981511099"
type input "TATA TUYÊN QUANG"
checkbox input "true"
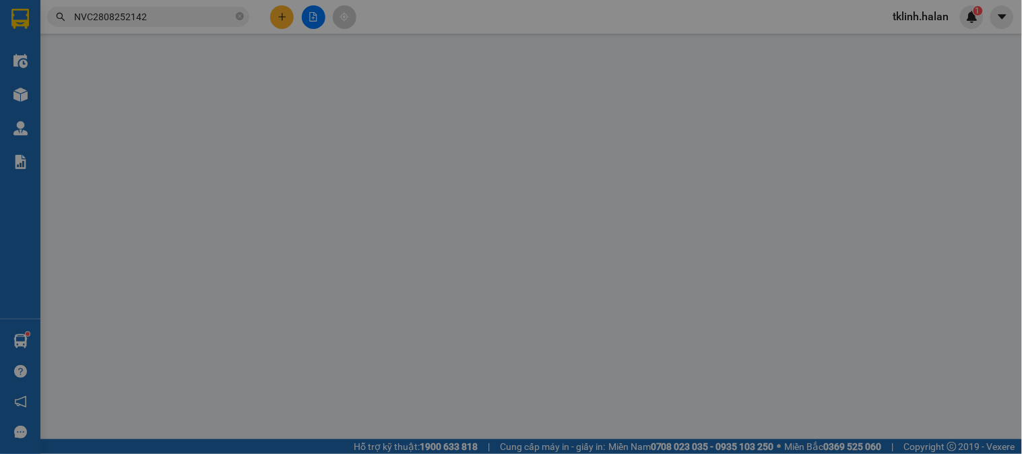
type input "900.000"
type input "30.000"
type input "50.000"
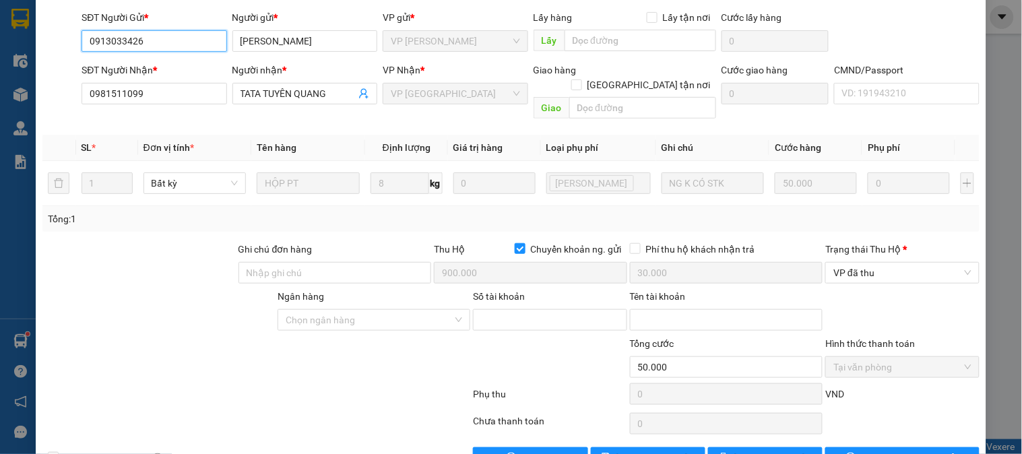
scroll to position [150, 0]
